Goal: Transaction & Acquisition: Obtain resource

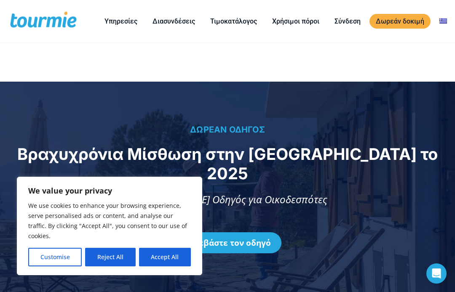
click at [172, 256] on button "Accept All" at bounding box center [165, 257] width 52 height 19
checkbox input "true"
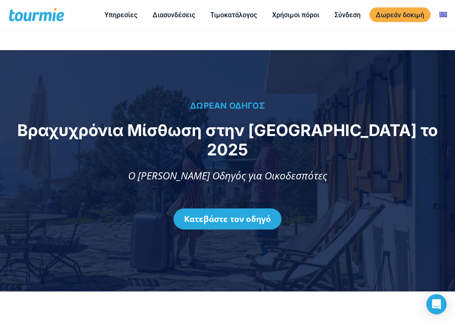
scroll to position [32, 0]
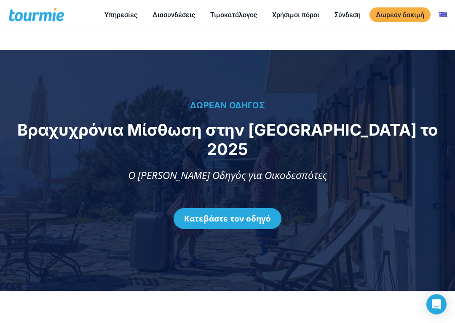
click at [240, 209] on link "Κατεβάστε τον οδηγό" at bounding box center [228, 219] width 108 height 21
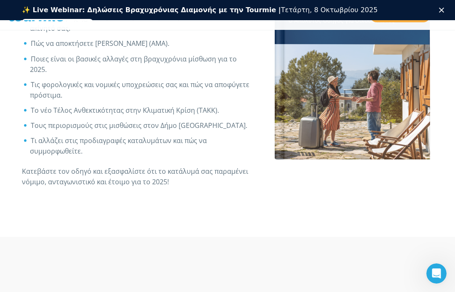
scroll to position [459, 0]
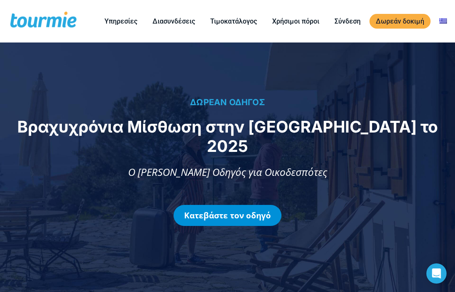
checkbox input "true"
click at [244, 209] on link "Κατεβάστε τον οδηγό" at bounding box center [228, 215] width 108 height 21
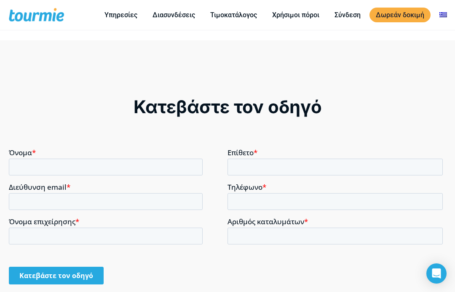
scroll to position [621, 0]
click at [40, 167] on input "Όνομα *" at bounding box center [106, 166] width 194 height 17
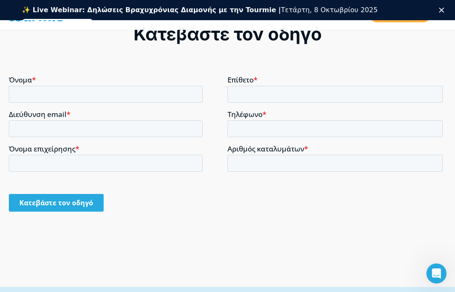
scroll to position [693, 0]
click at [37, 91] on input "Όνομα *" at bounding box center [106, 94] width 194 height 17
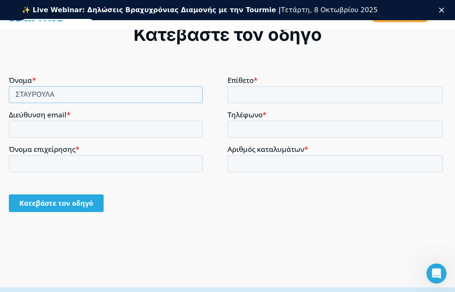
type input "ΣΤΑΥΡΟΥΛΑ"
click at [250, 93] on input "Επίθετο *" at bounding box center [335, 94] width 215 height 17
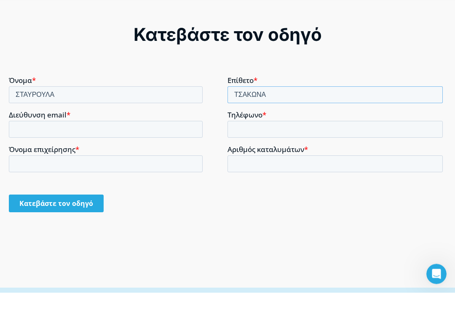
type input "ΤΣΑΚΩΝΑ"
click at [59, 128] on input "Διεύθυνση email *" at bounding box center [106, 129] width 194 height 17
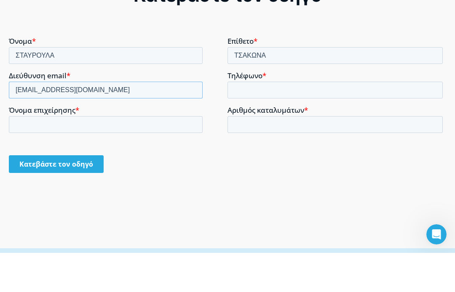
type input "[EMAIL_ADDRESS][DOMAIN_NAME]"
click at [247, 90] on input "Τηλέφωνο *" at bounding box center [335, 89] width 215 height 17
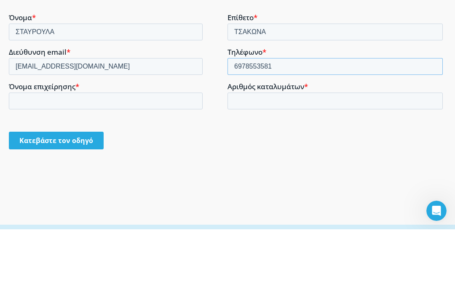
type input "6978553581"
click at [88, 98] on input "Όνομα επιχείρησης *" at bounding box center [106, 100] width 194 height 17
click at [244, 102] on input "Αριθμός καταλυμάτων *" at bounding box center [335, 100] width 215 height 17
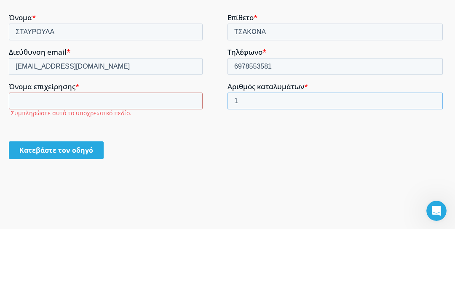
type input "1"
click at [78, 97] on input "Όνομα επιχείρησης *" at bounding box center [106, 100] width 194 height 17
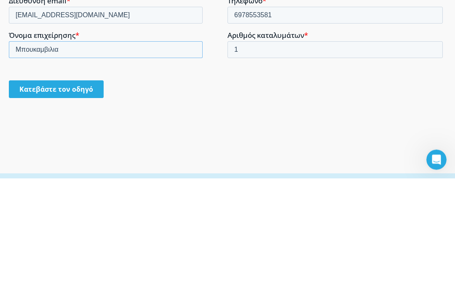
type input "Μπουκαμβιλια"
click at [63, 90] on input "Κατεβάστε τον οδηγό" at bounding box center [56, 90] width 95 height 18
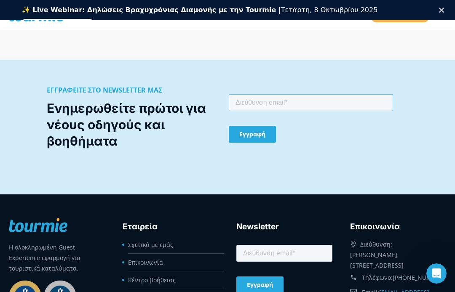
click at [279, 100] on input "email" at bounding box center [311, 102] width 164 height 17
type input "[EMAIL_ADDRESS][DOMAIN_NAME]"
click at [246, 134] on input "Εγγραφή" at bounding box center [252, 134] width 47 height 17
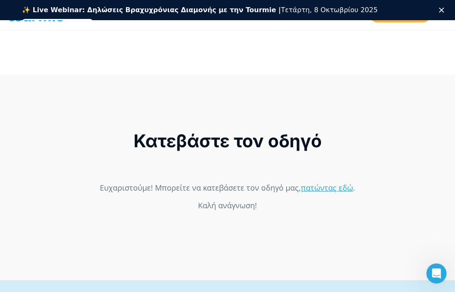
scroll to position [585, 0]
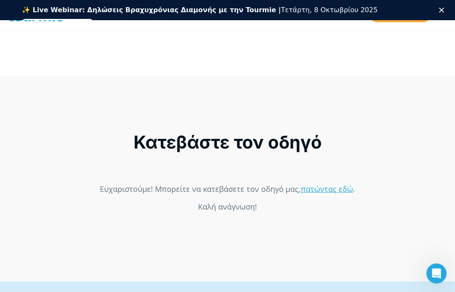
click at [322, 190] on link "πατώντας εδώ" at bounding box center [327, 189] width 52 height 10
